Goal: Information Seeking & Learning: Check status

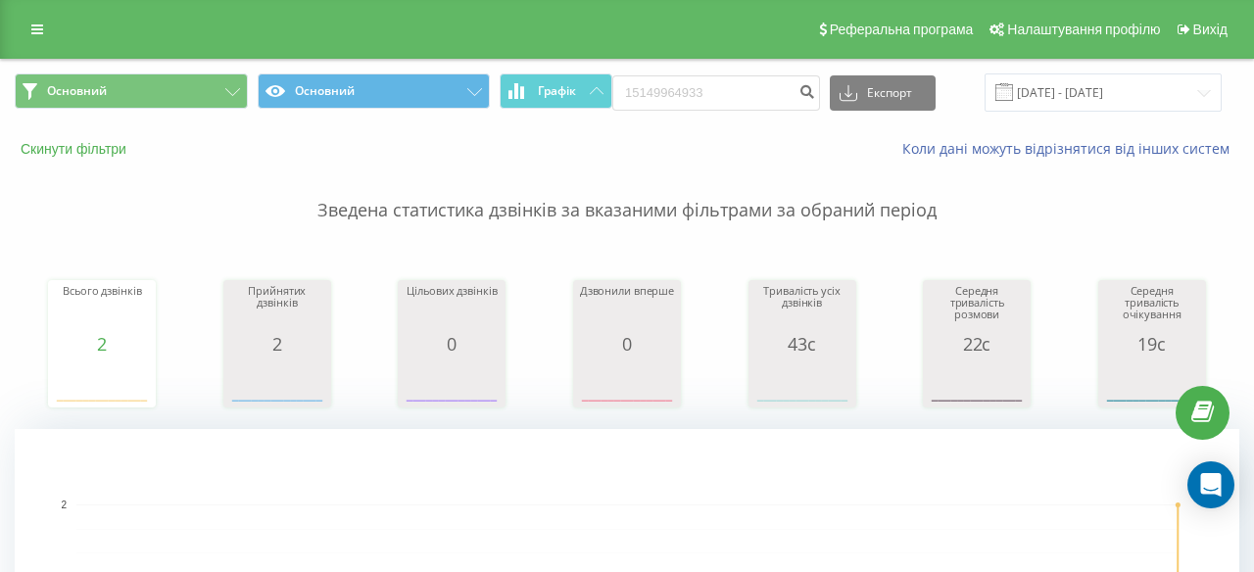
click at [93, 150] on button "Скинути фільтри" at bounding box center [75, 149] width 121 height 18
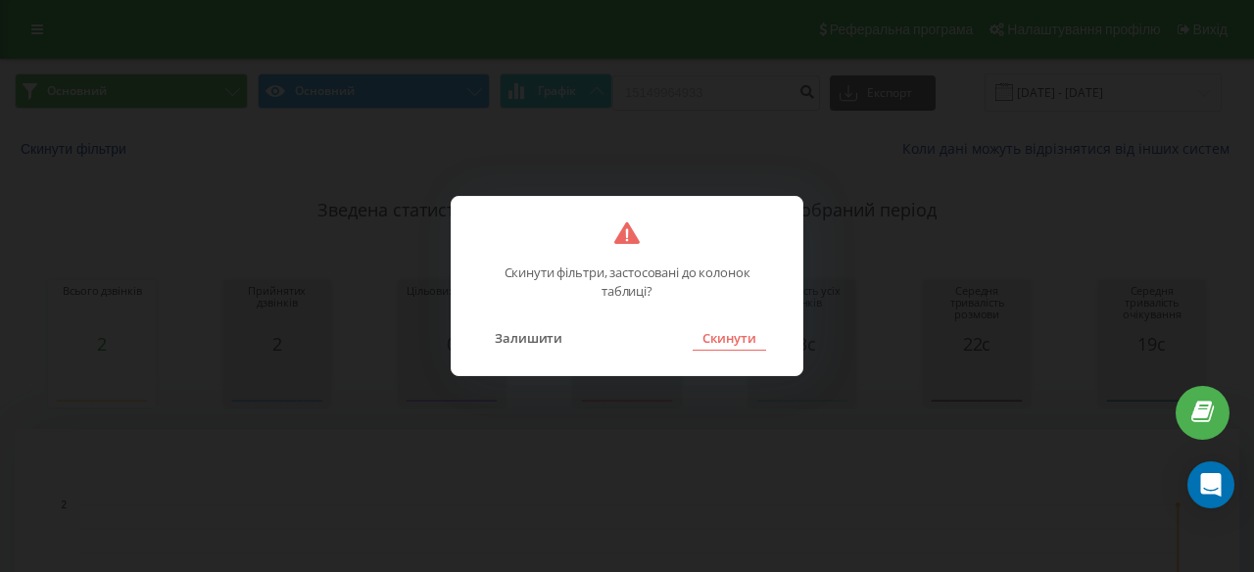
click at [729, 333] on button "Скинути" at bounding box center [729, 337] width 73 height 25
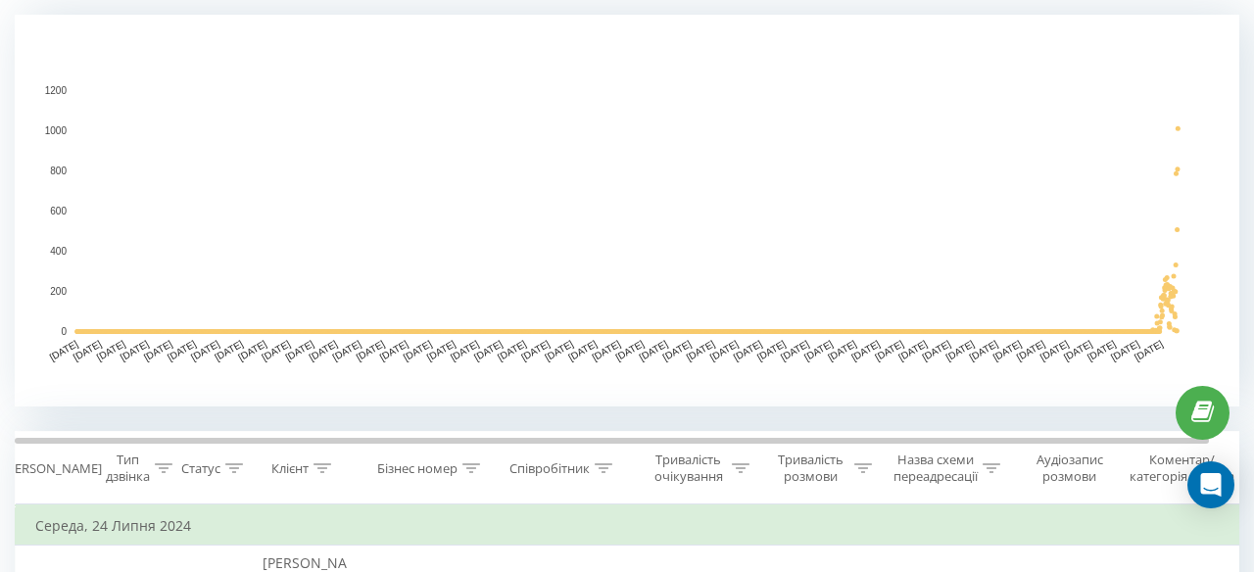
scroll to position [671, 0]
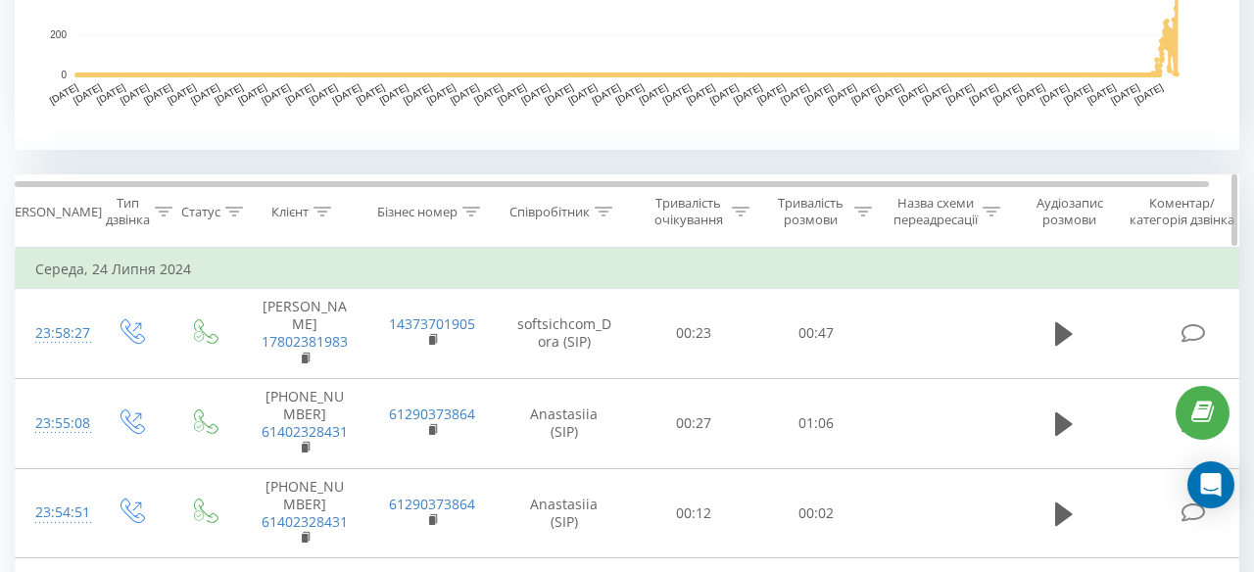
click at [606, 208] on icon at bounding box center [605, 212] width 18 height 10
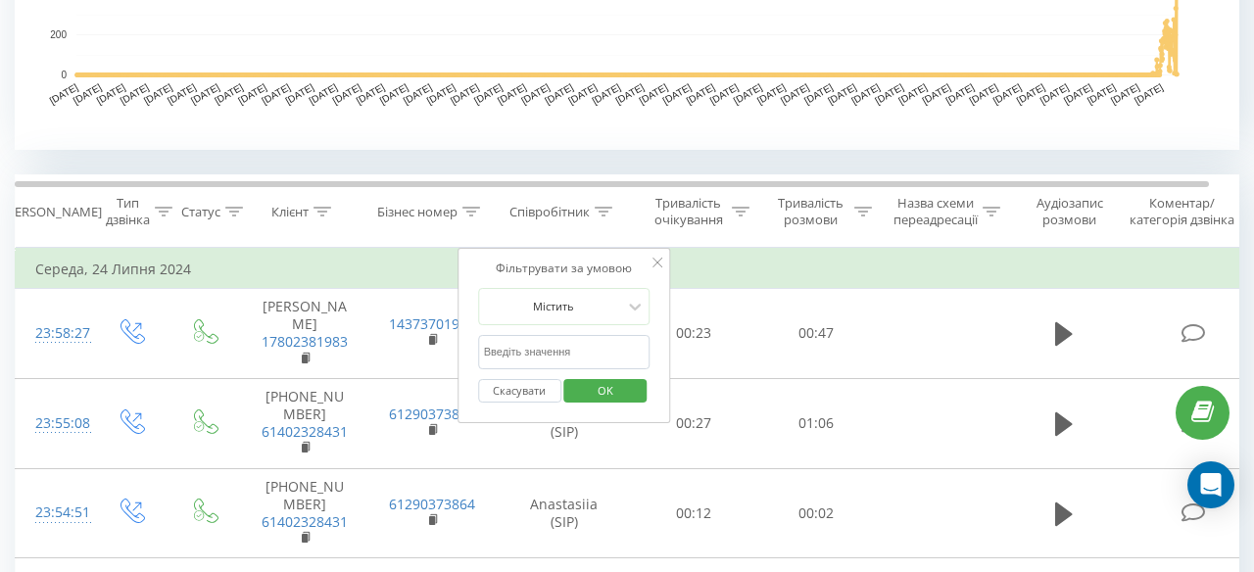
click at [518, 357] on input "text" at bounding box center [564, 352] width 172 height 34
type input "Anastasiia"
click at [608, 398] on span "OK" at bounding box center [605, 390] width 55 height 30
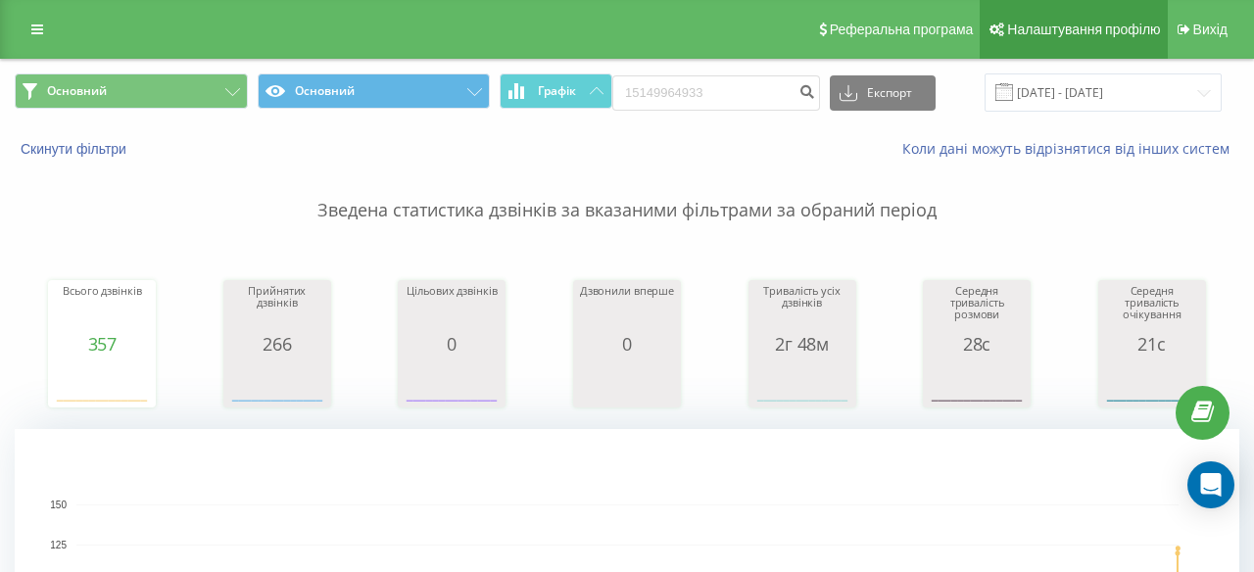
scroll to position [9, 0]
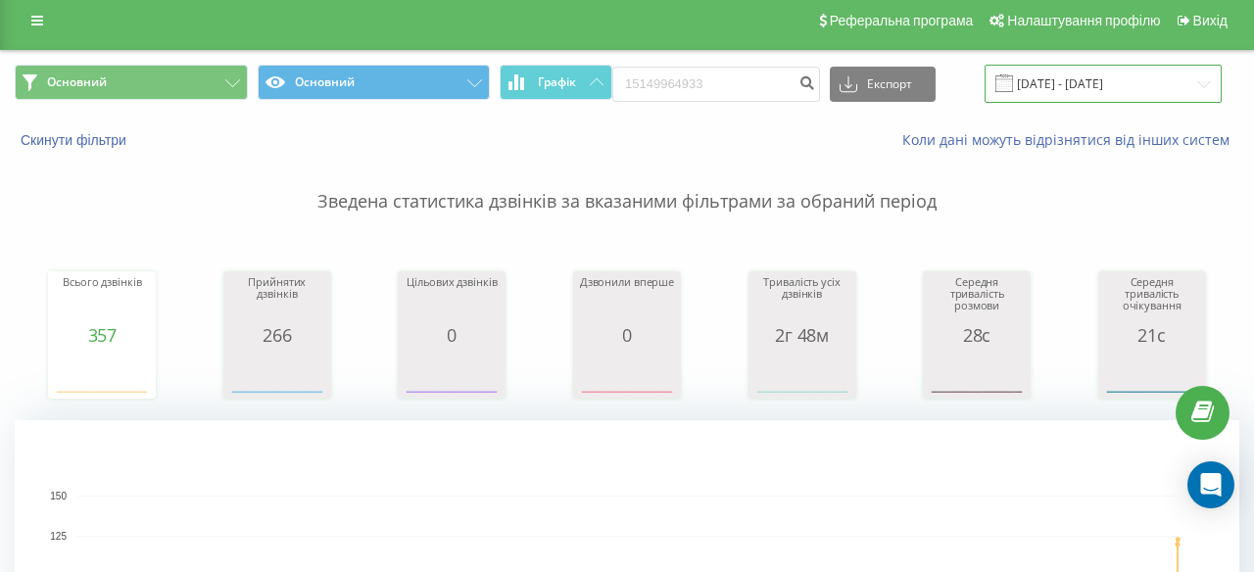
click at [1081, 75] on input "[DATE] - [DATE]" at bounding box center [1103, 84] width 237 height 38
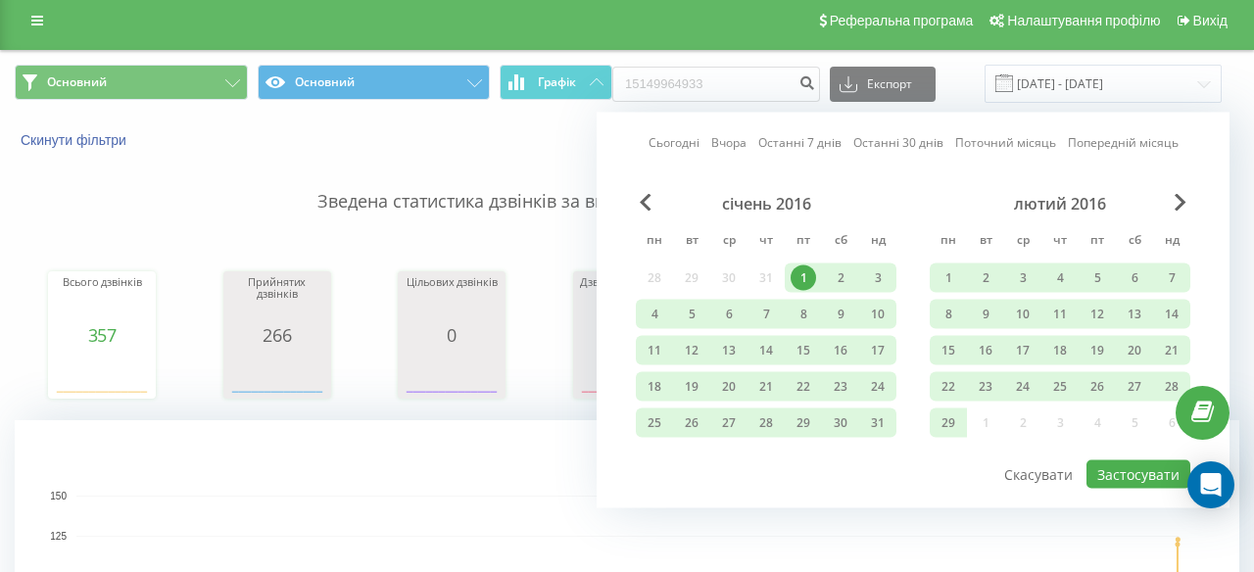
click at [999, 141] on link "Поточний місяць" at bounding box center [1005, 142] width 101 height 19
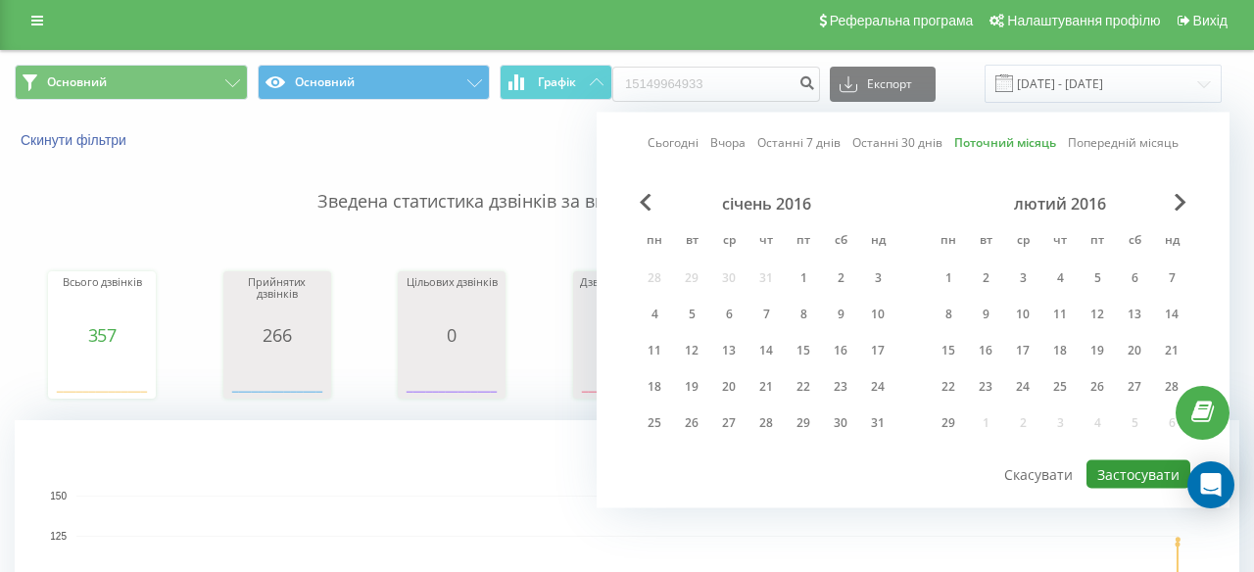
click at [1115, 471] on button "Застосувати" at bounding box center [1138, 474] width 104 height 28
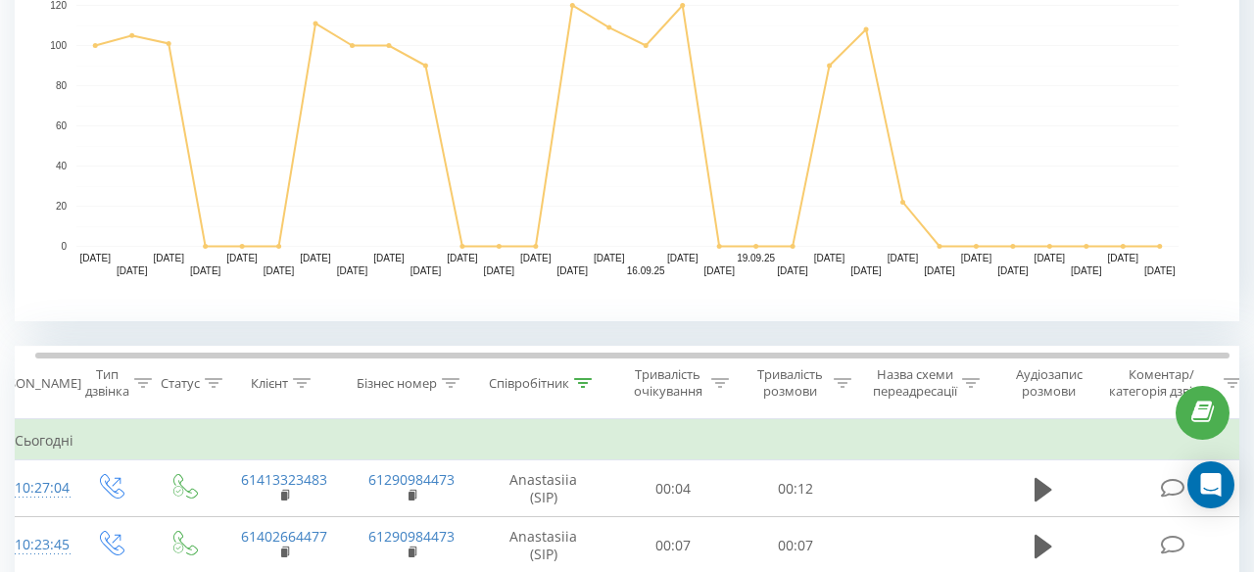
scroll to position [605, 0]
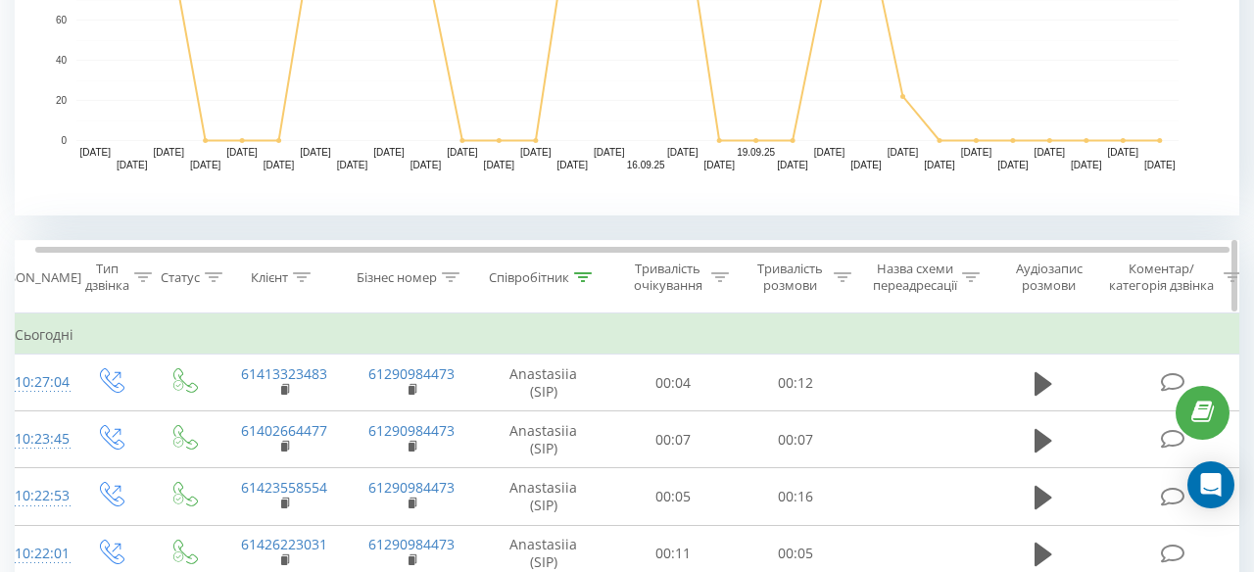
click at [588, 277] on icon at bounding box center [583, 277] width 18 height 10
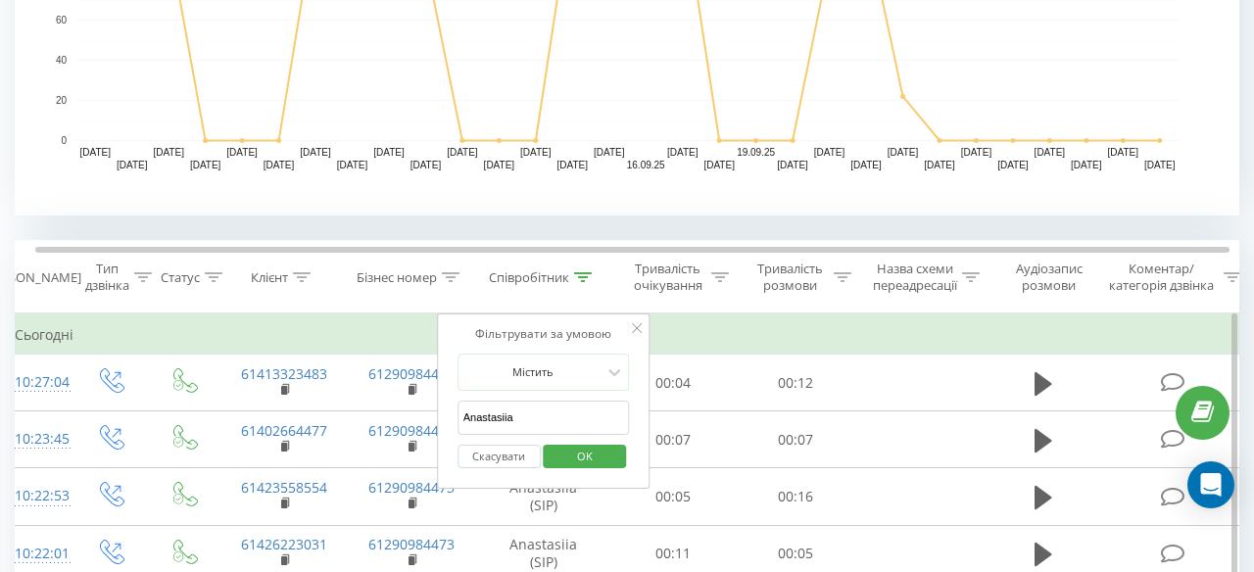
click at [527, 408] on input "Anastasiia" at bounding box center [543, 418] width 172 height 34
click at [527, 408] on input "text" at bounding box center [543, 418] width 172 height 34
click at [574, 455] on span "OK" at bounding box center [584, 456] width 55 height 30
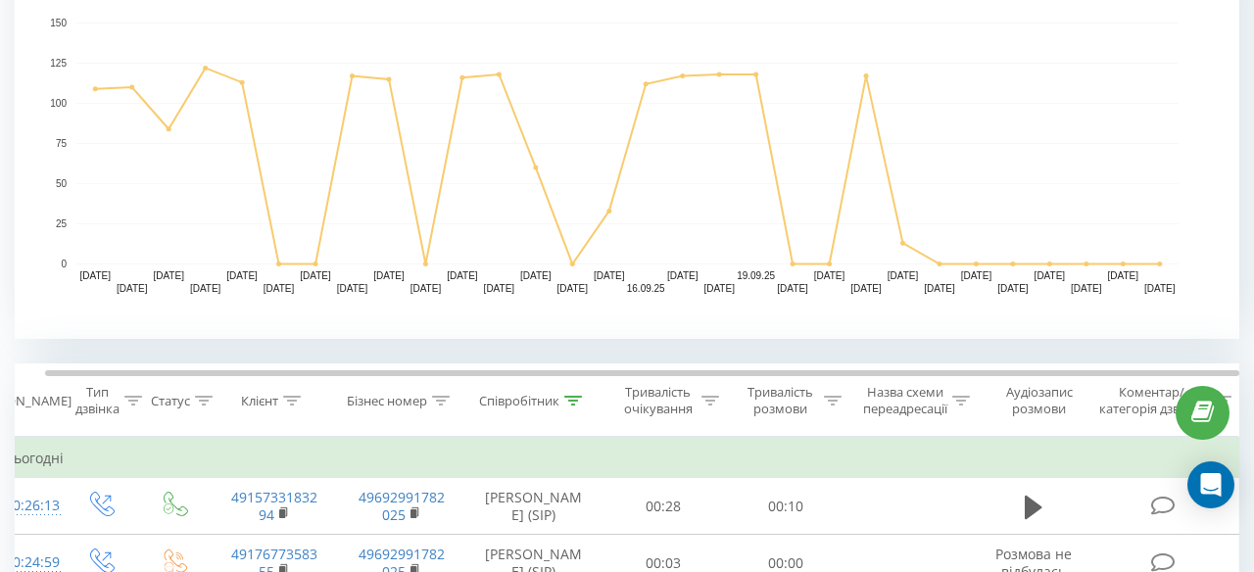
scroll to position [616, 0]
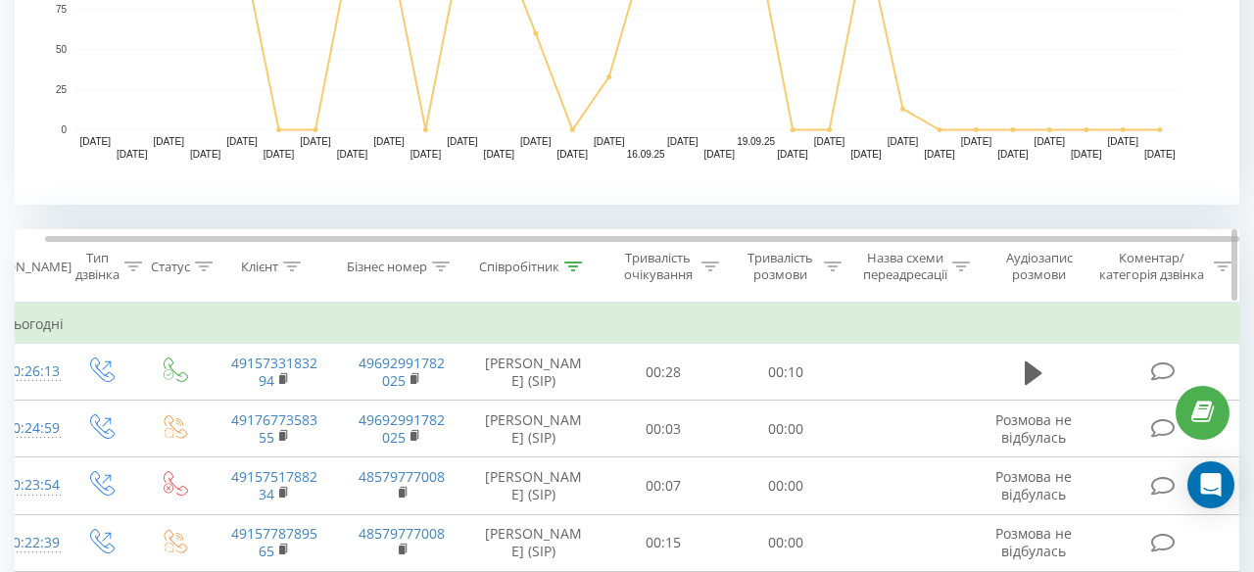
click at [579, 267] on icon at bounding box center [573, 267] width 18 height 10
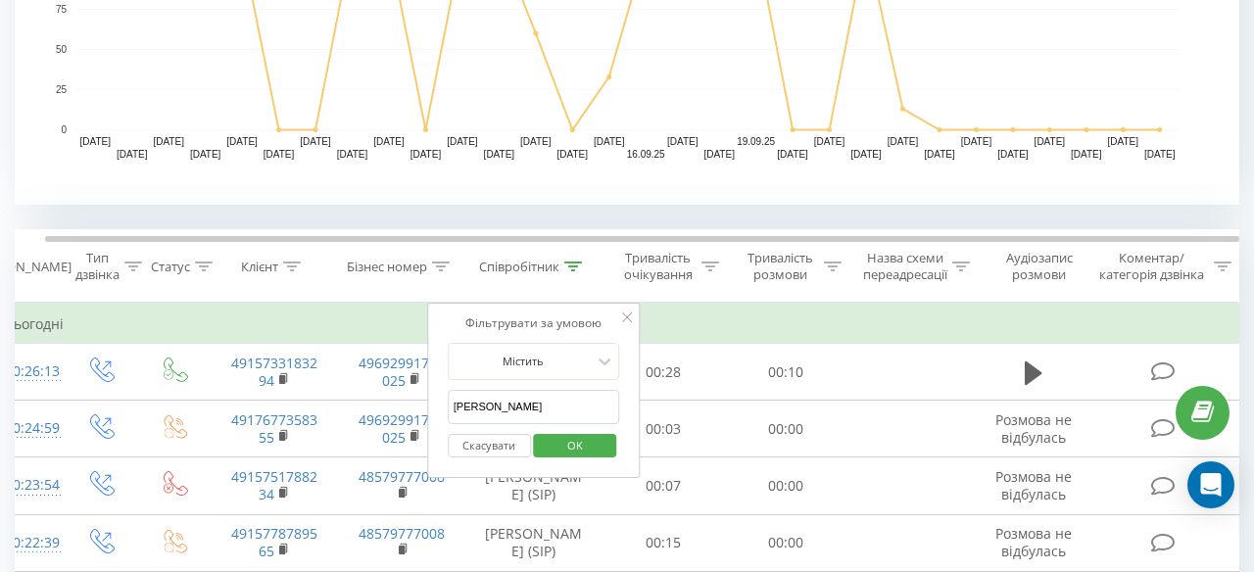
click at [535, 399] on input "[PERSON_NAME]" at bounding box center [534, 407] width 172 height 34
click at [535, 400] on input "[PERSON_NAME]" at bounding box center [534, 407] width 172 height 34
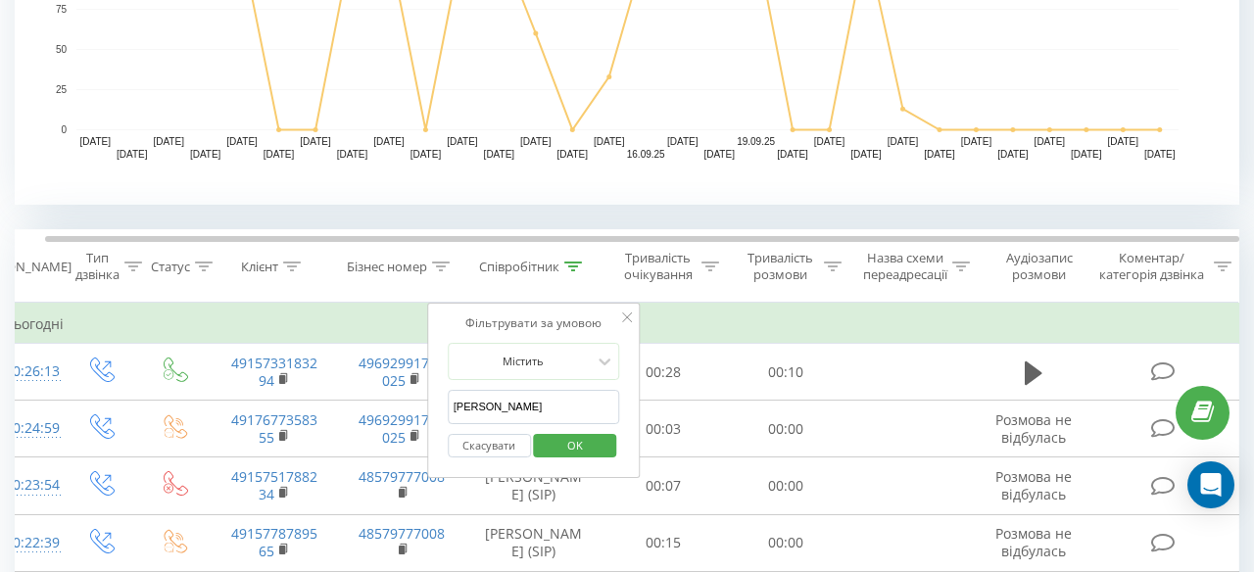
click at [535, 400] on input "[PERSON_NAME]" at bounding box center [534, 407] width 172 height 34
click at [487, 417] on input "an" at bounding box center [534, 407] width 172 height 34
click at [582, 454] on span "OK" at bounding box center [575, 445] width 55 height 30
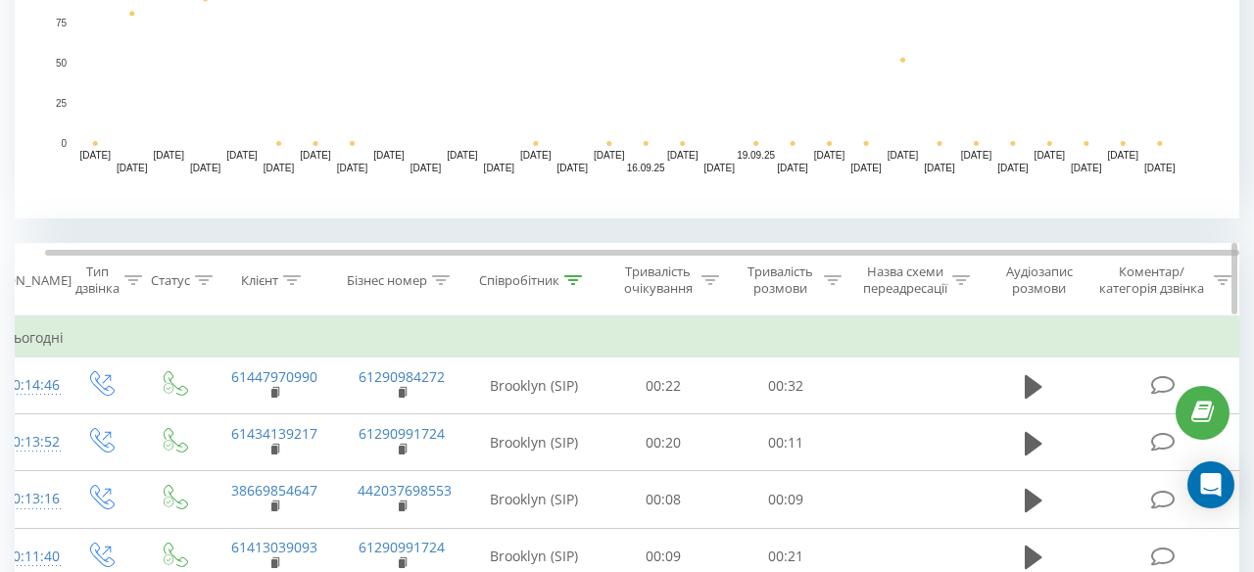
scroll to position [604, 0]
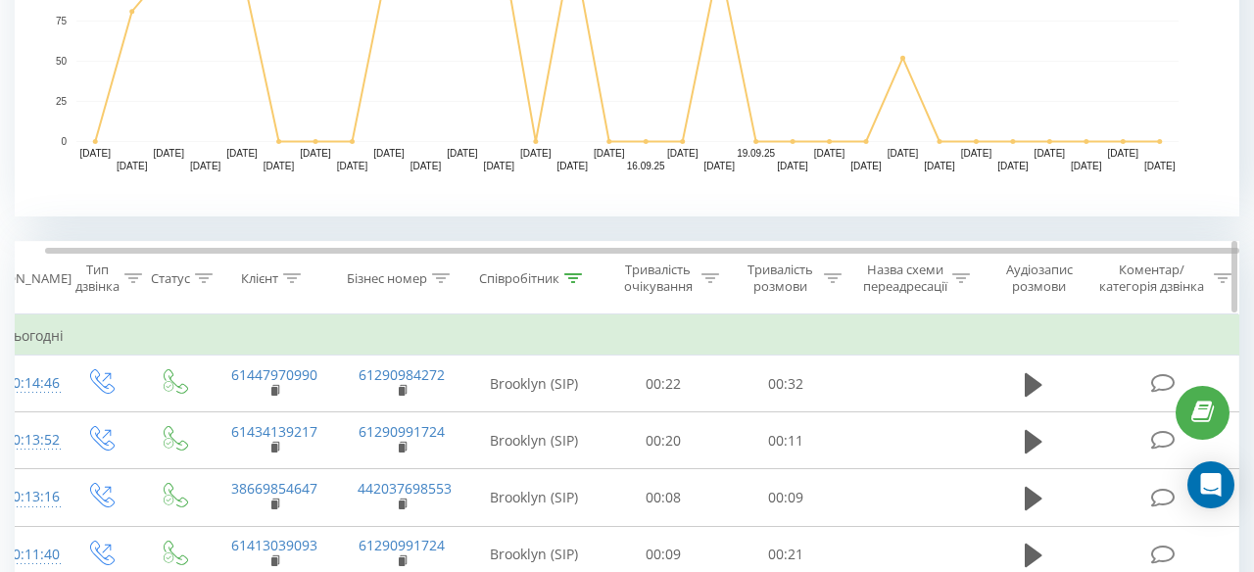
click at [584, 276] on div "Співробітник" at bounding box center [533, 278] width 137 height 17
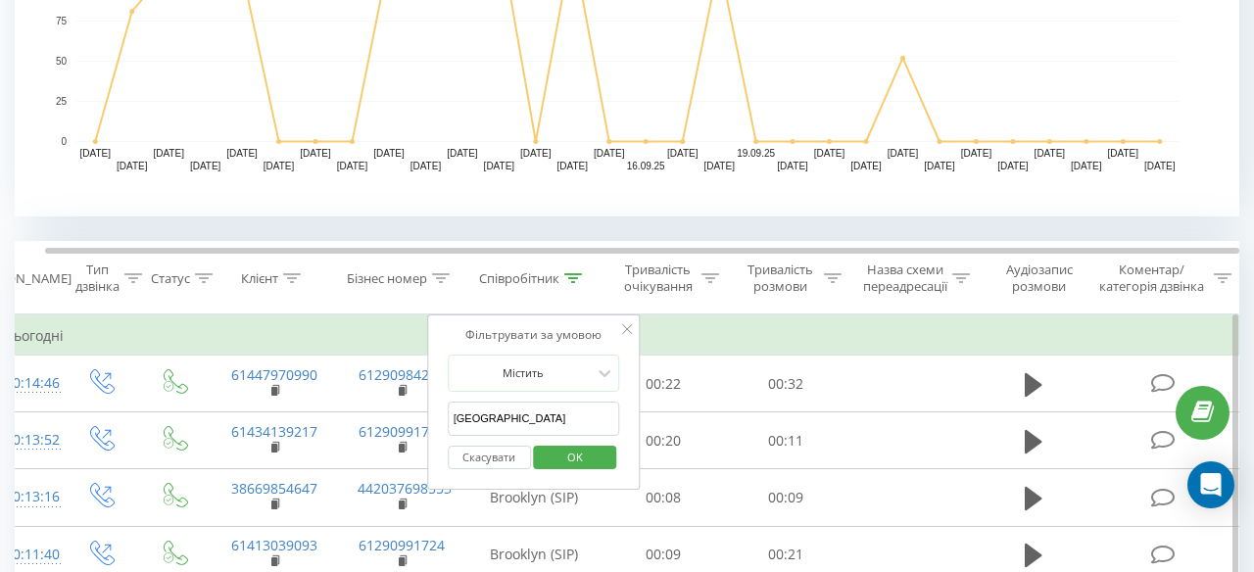
click at [524, 420] on input "[GEOGRAPHIC_DATA]" at bounding box center [534, 419] width 172 height 34
type input "a"
click at [576, 457] on span "OK" at bounding box center [575, 457] width 55 height 30
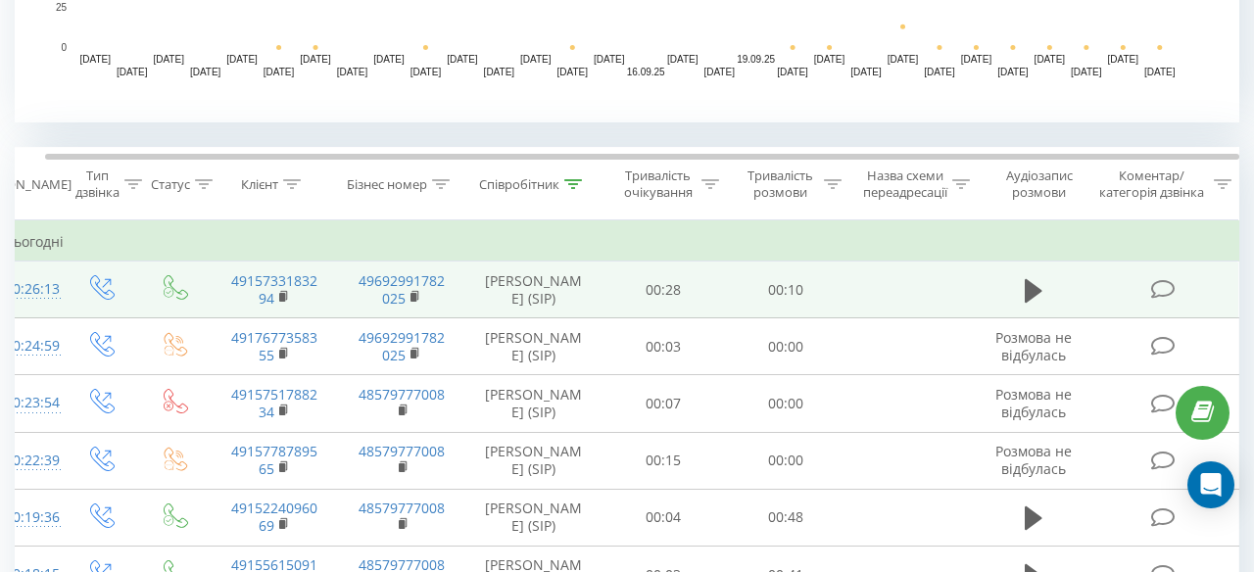
scroll to position [715, 0]
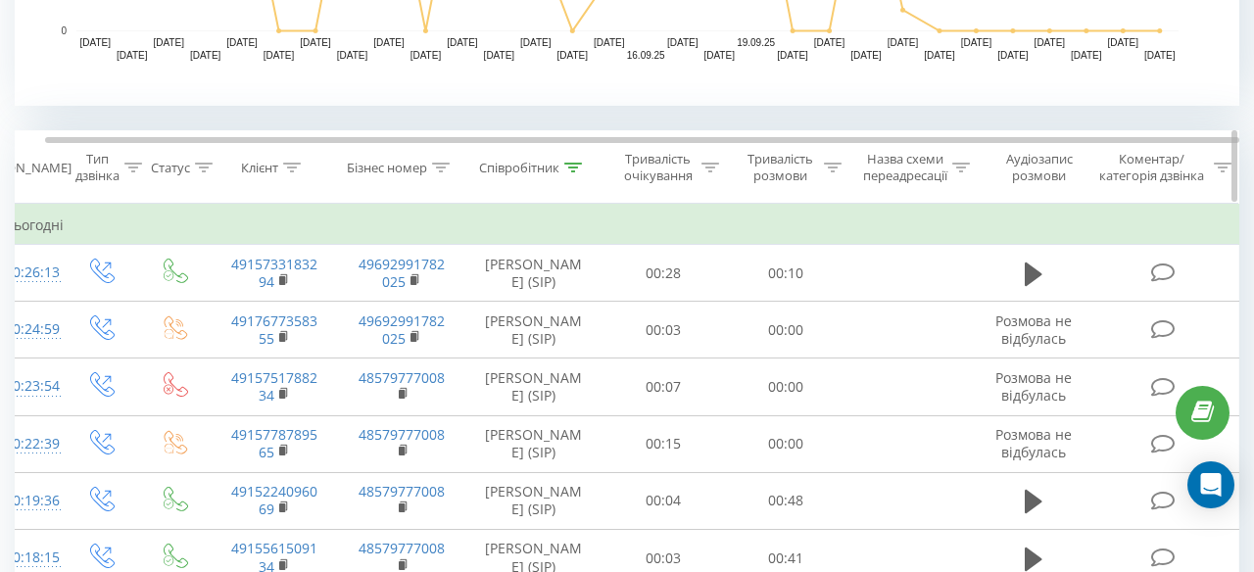
click at [566, 169] on icon at bounding box center [573, 168] width 18 height 10
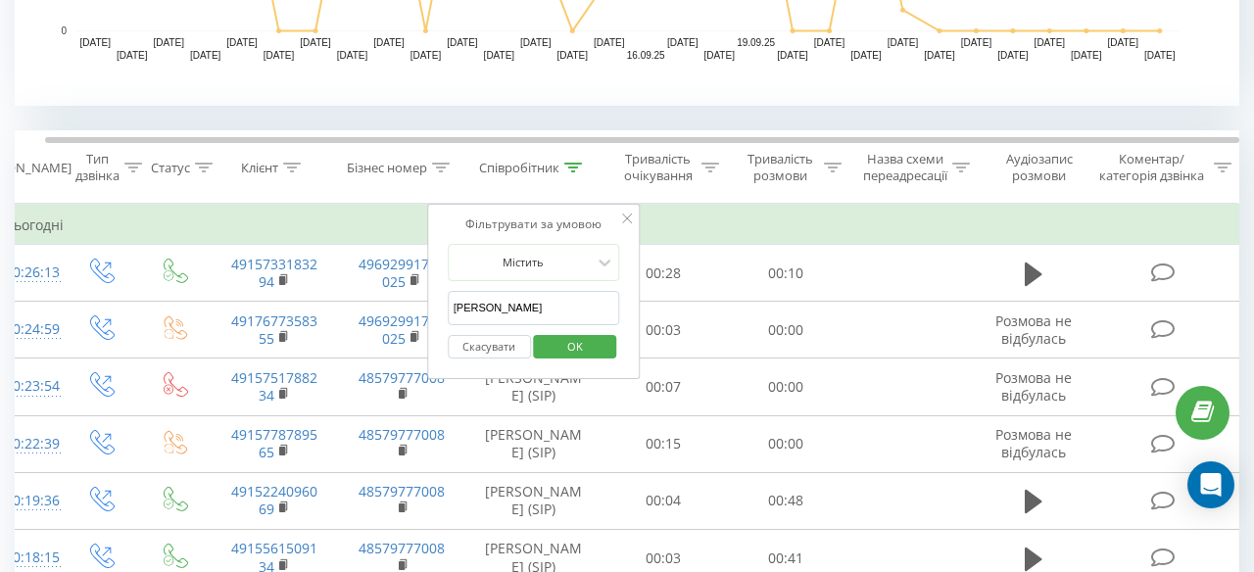
click at [491, 312] on input "[PERSON_NAME]" at bounding box center [534, 308] width 172 height 34
type input "Anastasiia"
click at [568, 341] on span "OK" at bounding box center [575, 346] width 55 height 30
